Goal: Task Accomplishment & Management: Use online tool/utility

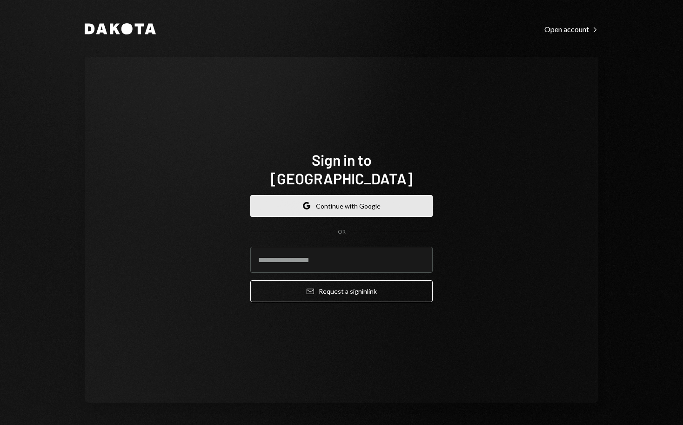
click at [366, 195] on button "Google Continue with Google" at bounding box center [341, 206] width 182 height 22
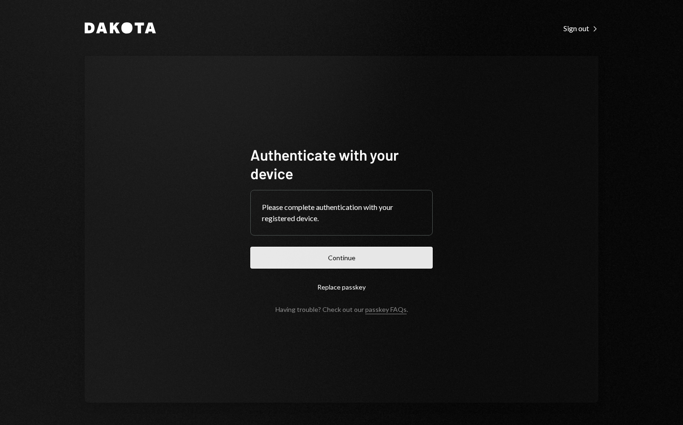
click at [337, 254] on button "Continue" at bounding box center [341, 257] width 182 height 22
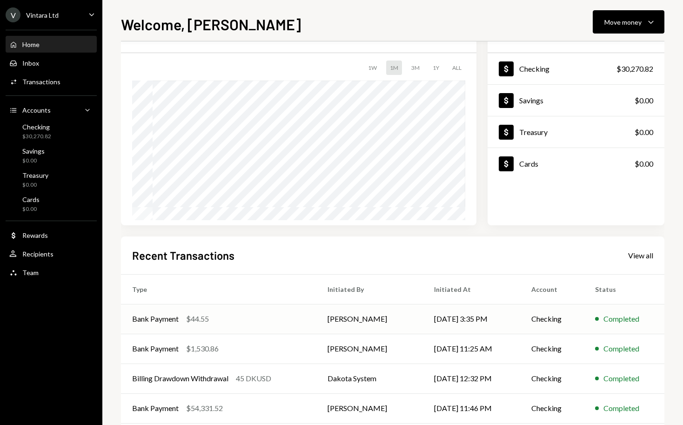
scroll to position [92, 0]
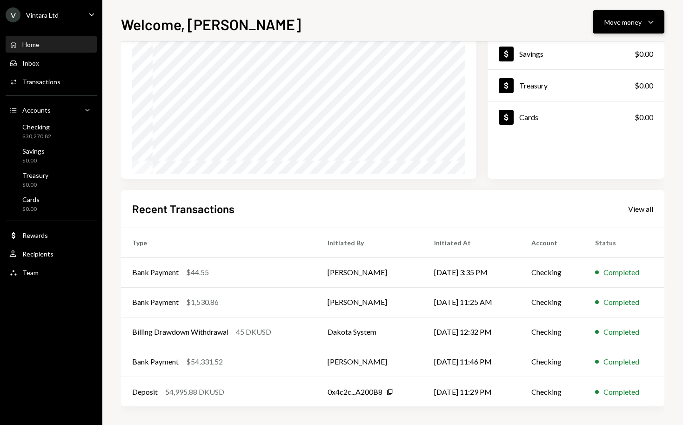
click at [645, 25] on icon "Caret Down" at bounding box center [650, 21] width 11 height 11
click at [605, 54] on div "Send" at bounding box center [621, 50] width 68 height 10
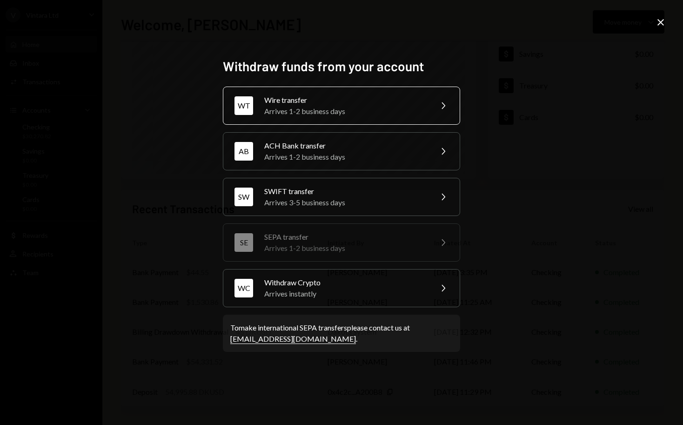
click at [370, 102] on div "Wire transfer" at bounding box center [345, 99] width 162 height 11
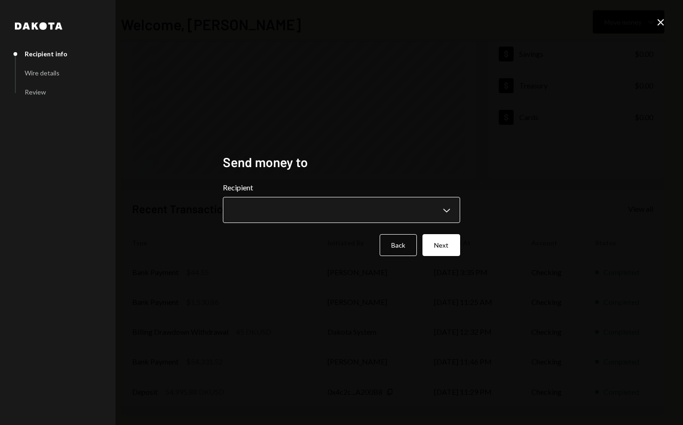
click at [310, 205] on body "**********" at bounding box center [341, 212] width 683 height 425
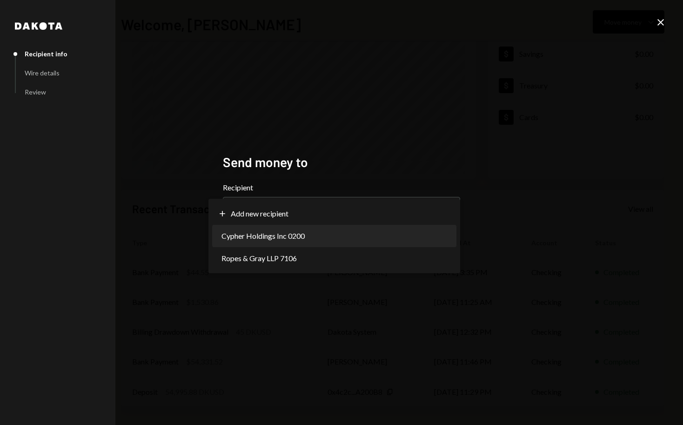
select select "**********"
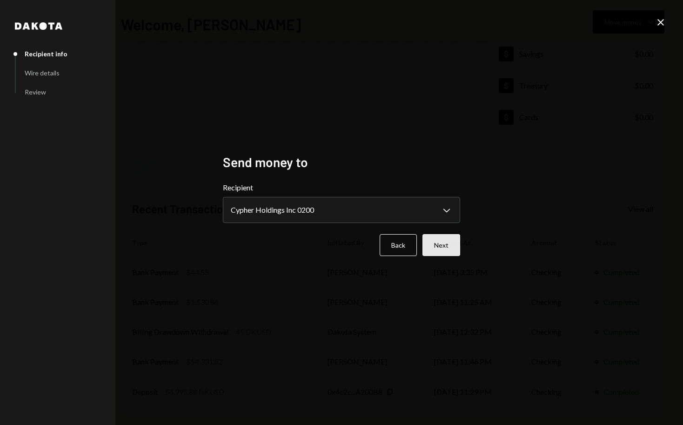
click at [440, 240] on button "Next" at bounding box center [441, 245] width 38 height 22
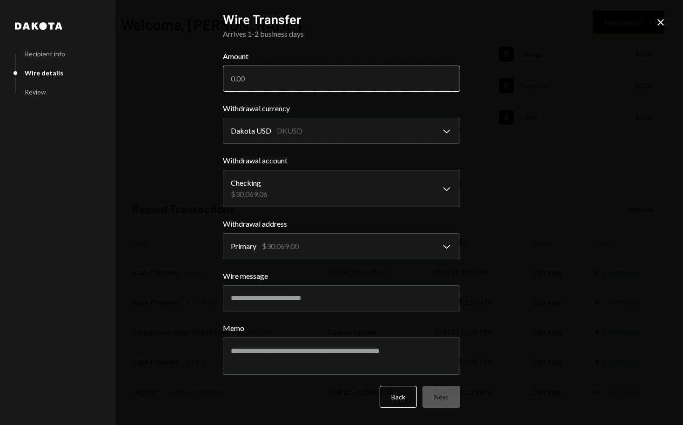
click at [312, 83] on input "Amount" at bounding box center [341, 79] width 237 height 26
paste input "486.35"
type input "486.35"
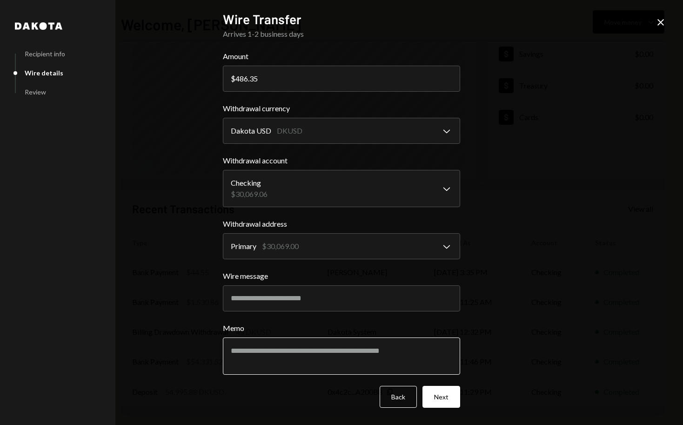
click at [292, 355] on textarea "Memo" at bounding box center [341, 355] width 237 height 37
type textarea "**********"
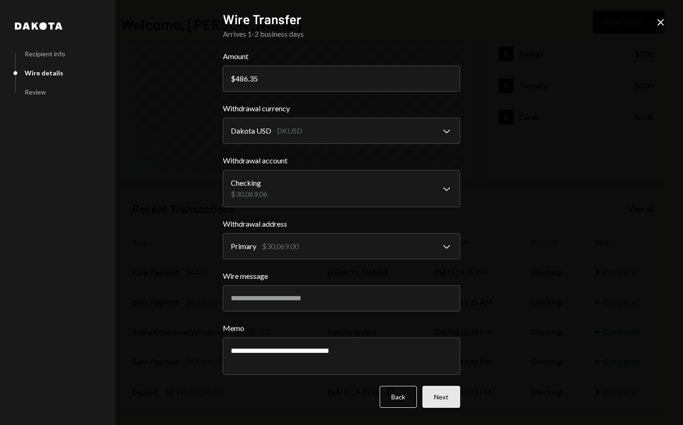
click at [439, 398] on button "Next" at bounding box center [441, 396] width 38 height 22
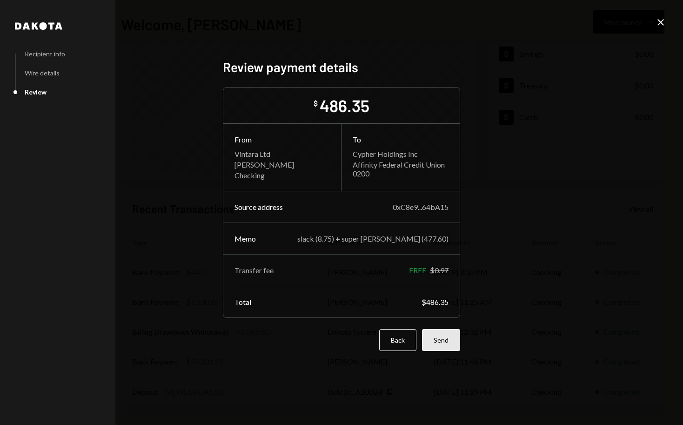
click at [450, 340] on button "Send" at bounding box center [441, 340] width 38 height 22
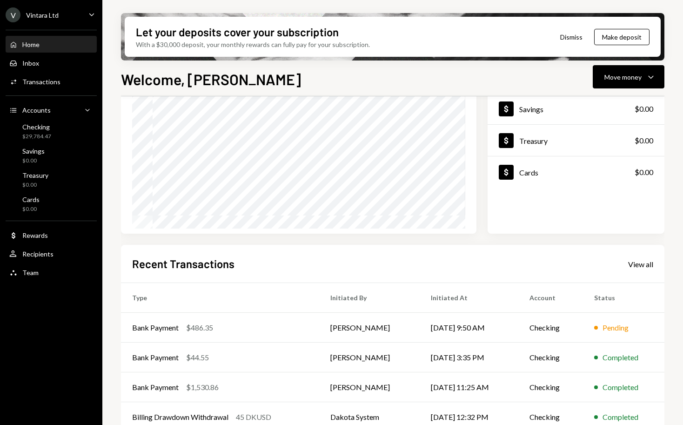
scroll to position [0, 0]
